Goal: Information Seeking & Learning: Learn about a topic

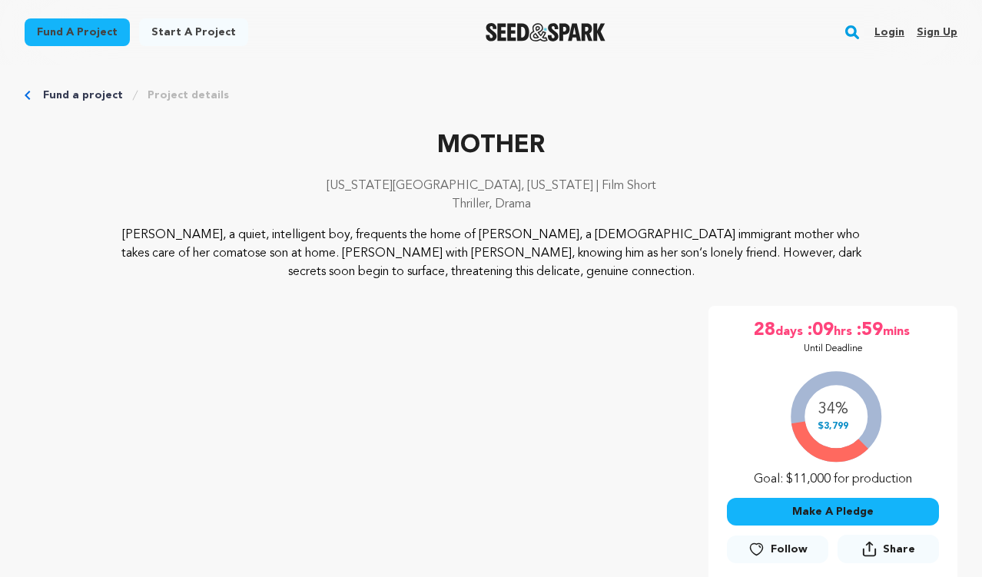
scroll to position [9, 0]
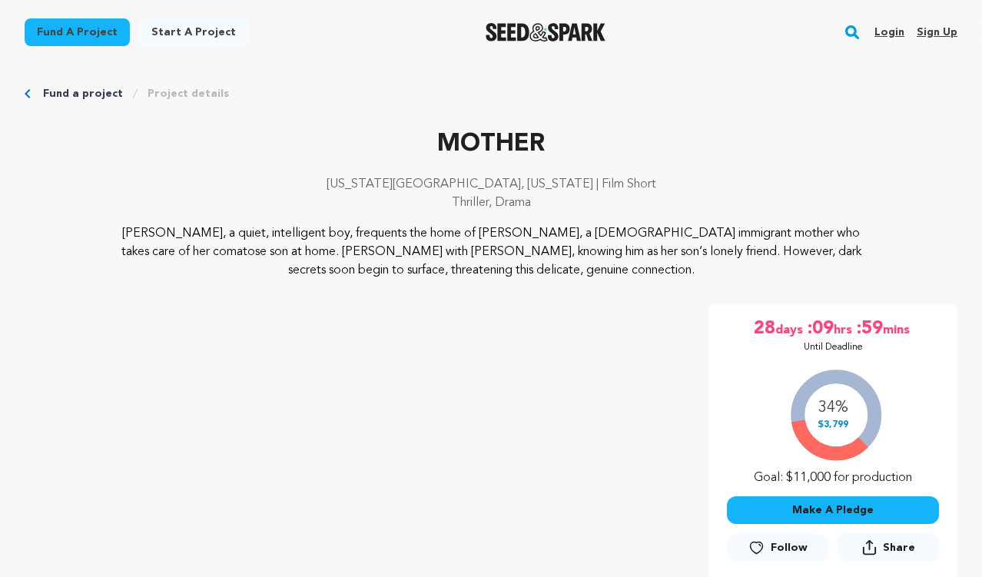
click at [178, 88] on link "Project details" at bounding box center [188, 93] width 81 height 15
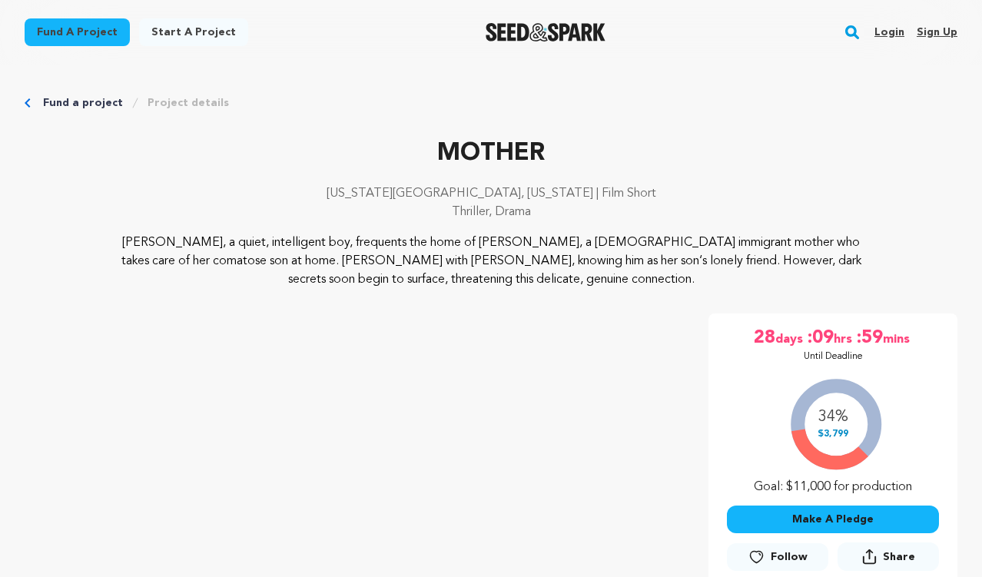
click at [179, 100] on link "Project details" at bounding box center [188, 102] width 81 height 15
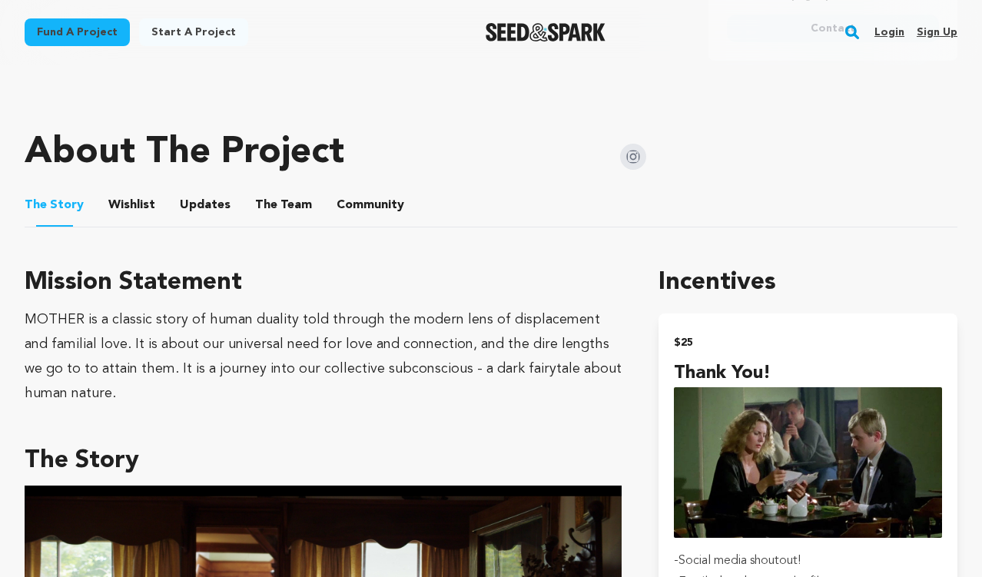
scroll to position [735, 0]
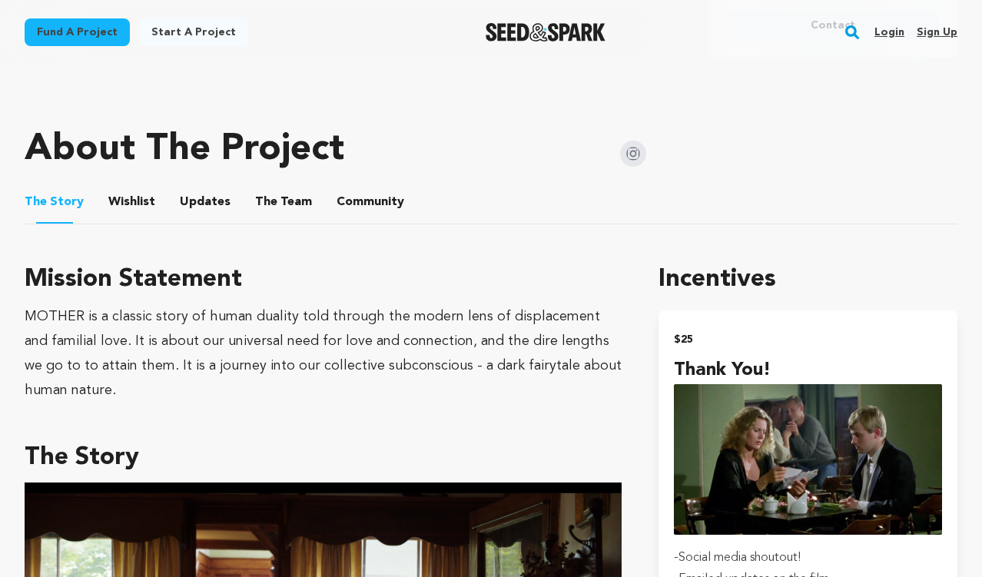
click at [265, 196] on button "The Team" at bounding box center [283, 205] width 37 height 37
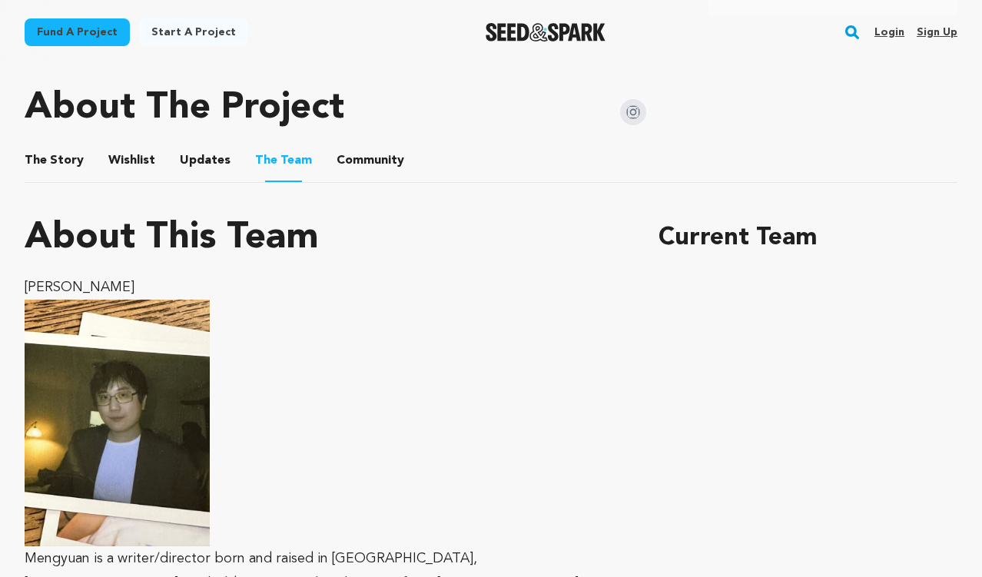
scroll to position [828, 0]
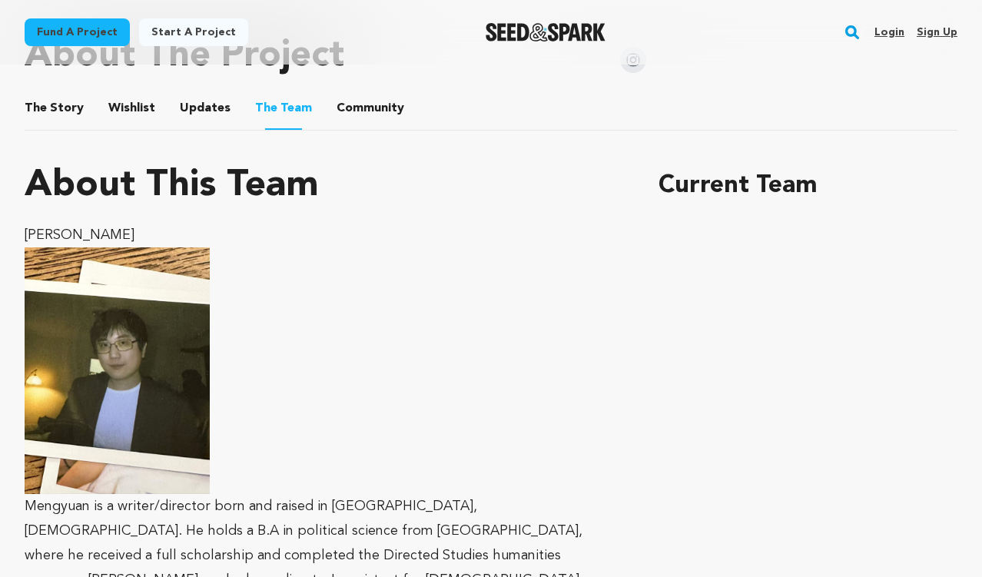
click at [371, 112] on button "Community" at bounding box center [370, 111] width 37 height 37
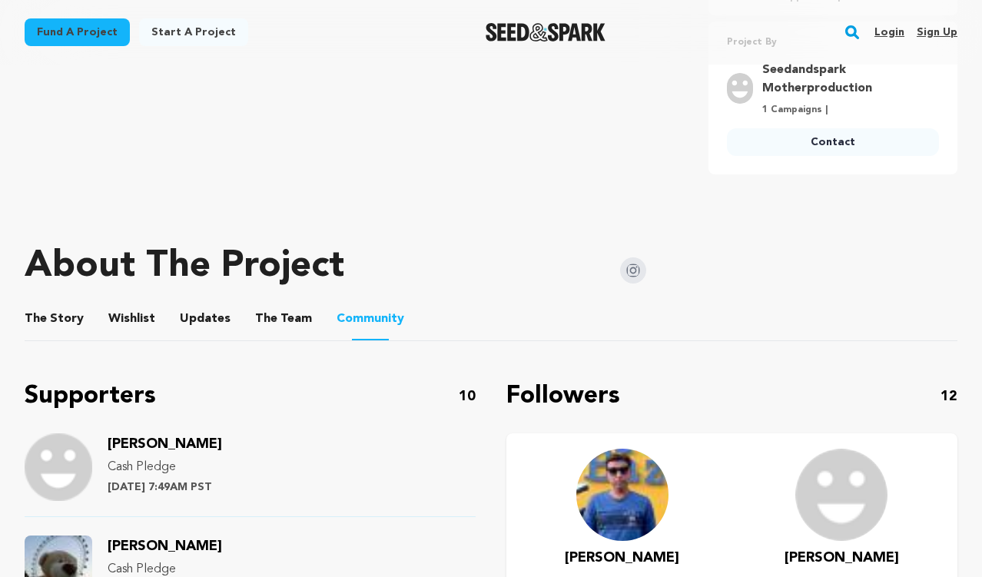
click at [270, 334] on button "The Team" at bounding box center [283, 322] width 37 height 37
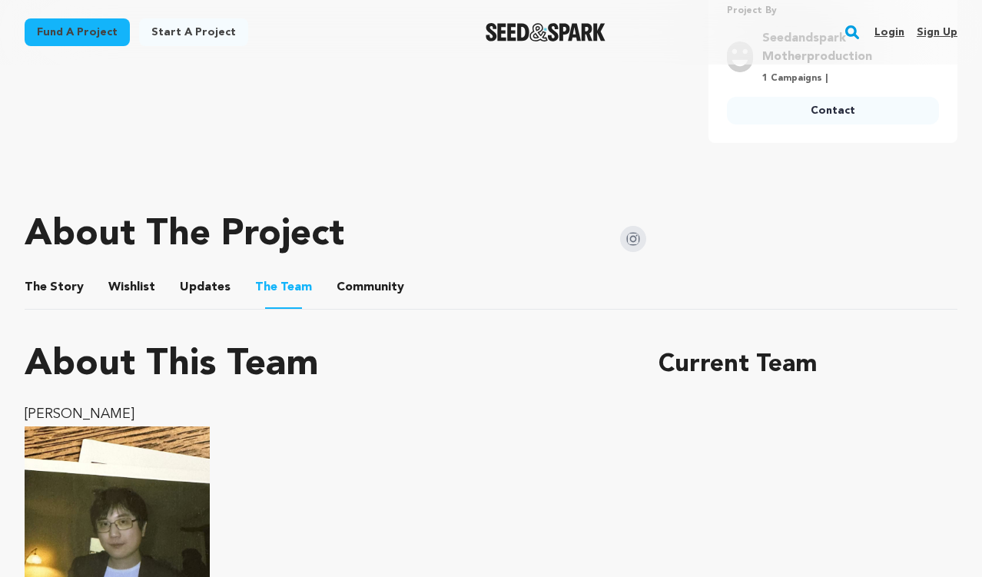
click at [200, 286] on button "Updates" at bounding box center [205, 290] width 37 height 37
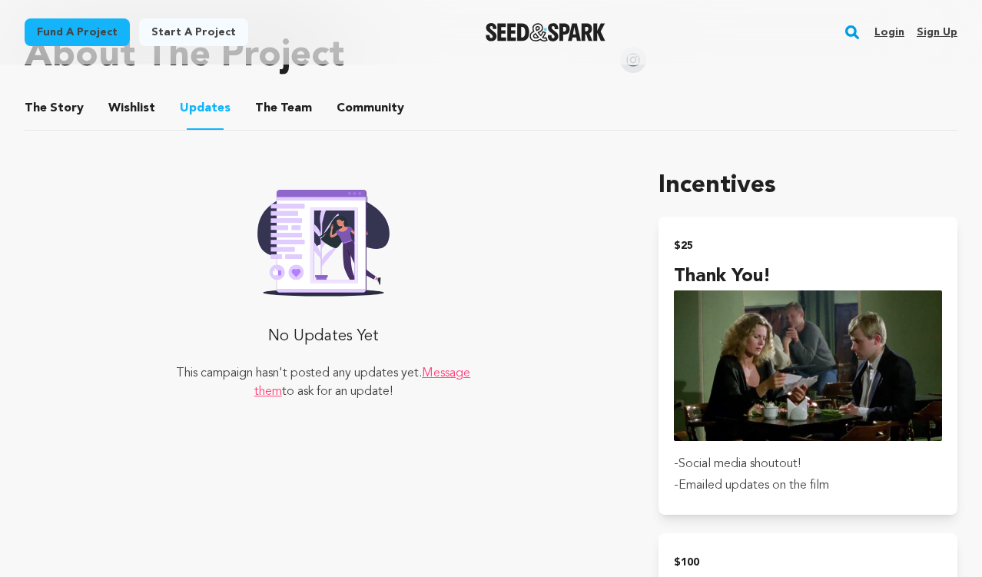
scroll to position [838, 0]
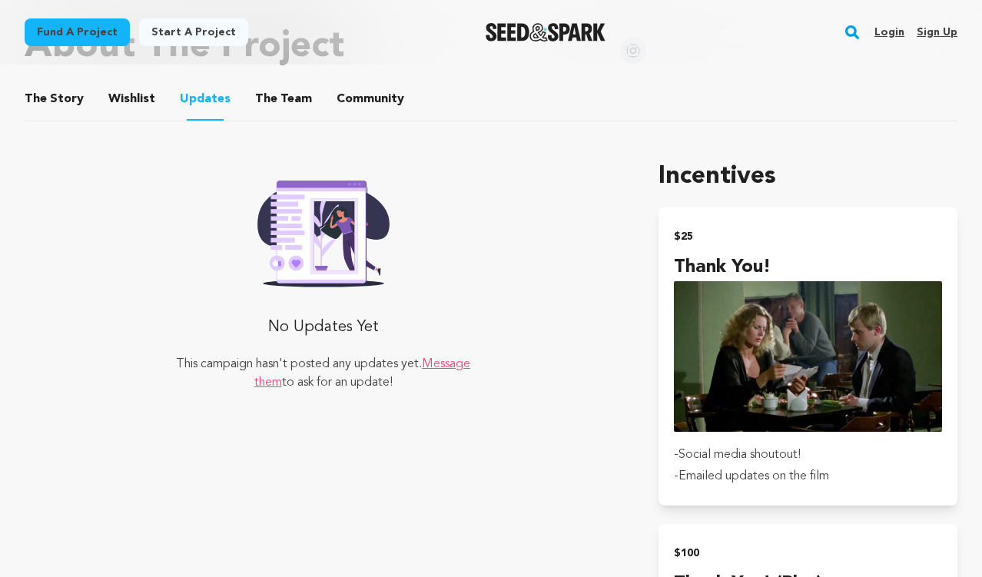
click at [130, 96] on button "Wishlist" at bounding box center [132, 102] width 37 height 37
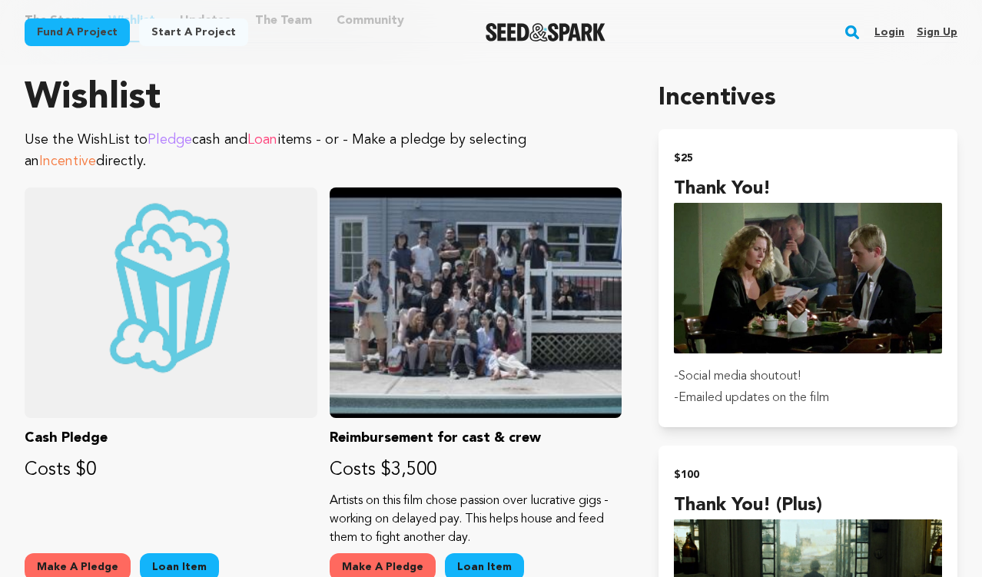
scroll to position [930, 0]
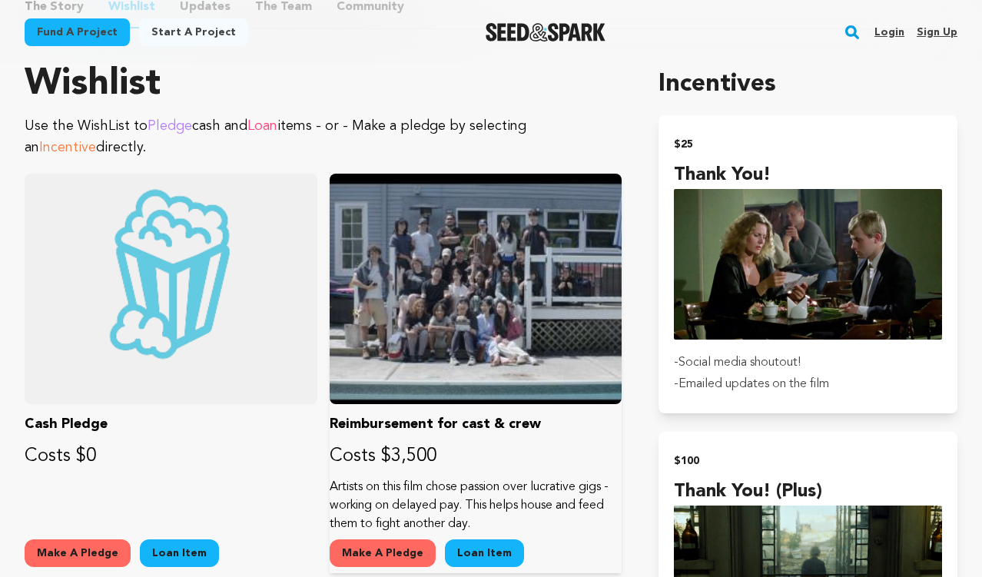
click at [479, 318] on div at bounding box center [476, 289] width 293 height 231
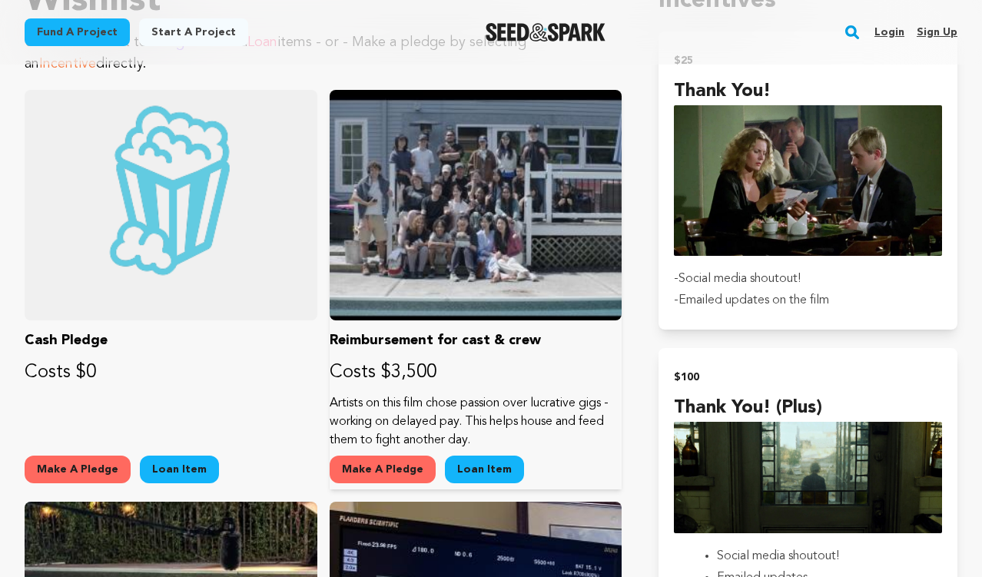
scroll to position [1010, 0]
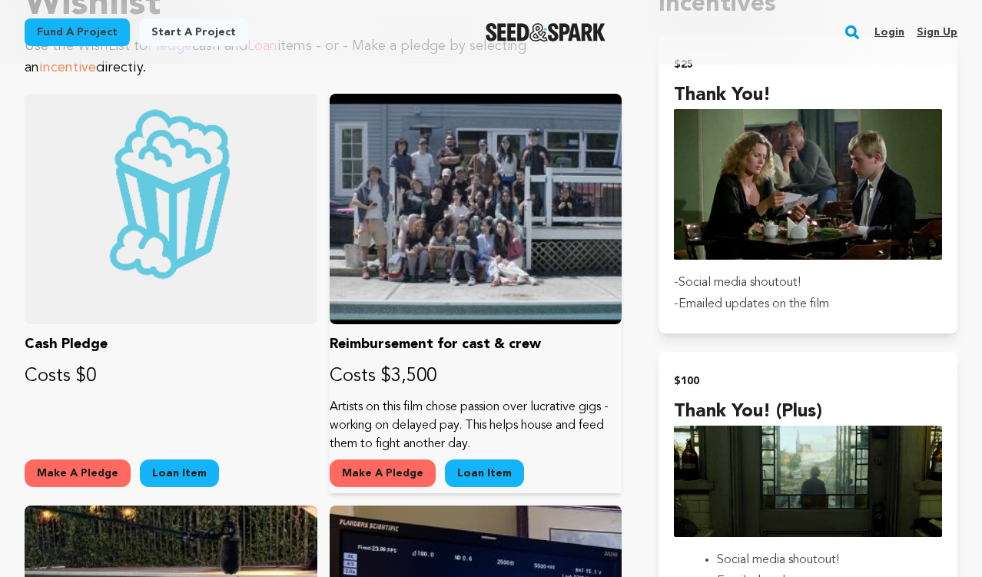
click at [479, 234] on div at bounding box center [476, 209] width 293 height 231
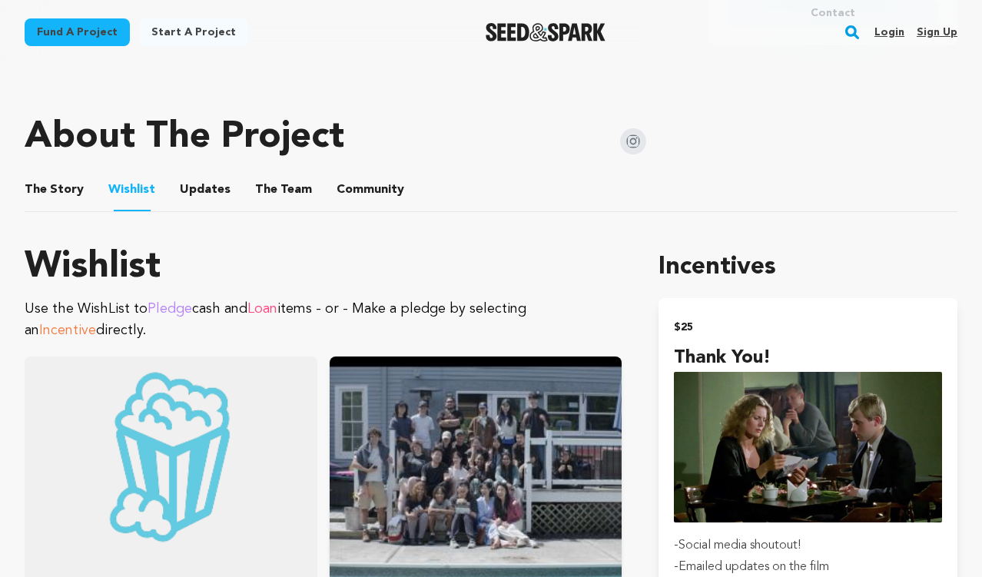
scroll to position [748, 0]
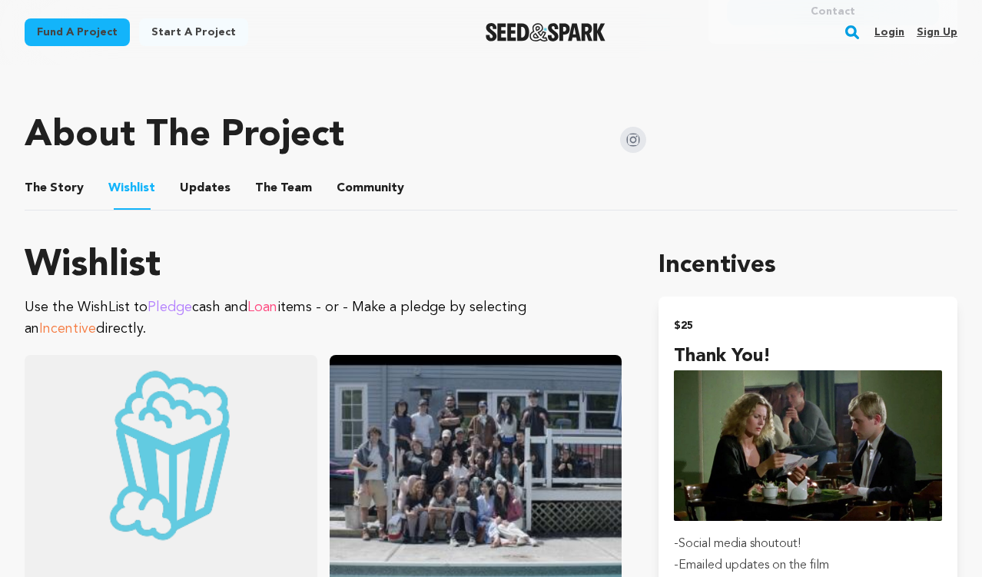
click at [41, 197] on button "The Story" at bounding box center [54, 191] width 37 height 37
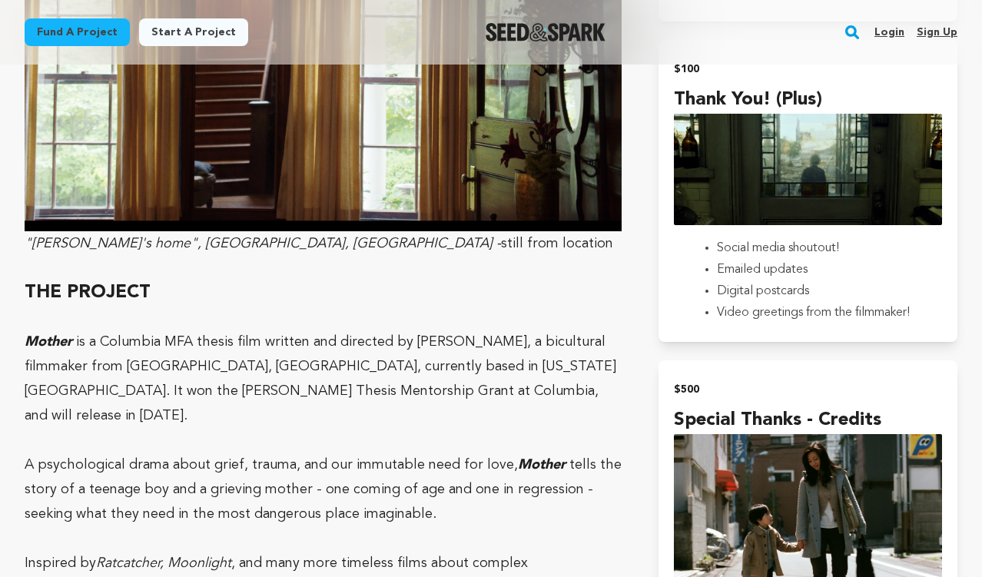
scroll to position [1079, 0]
